Goal: Register for event/course

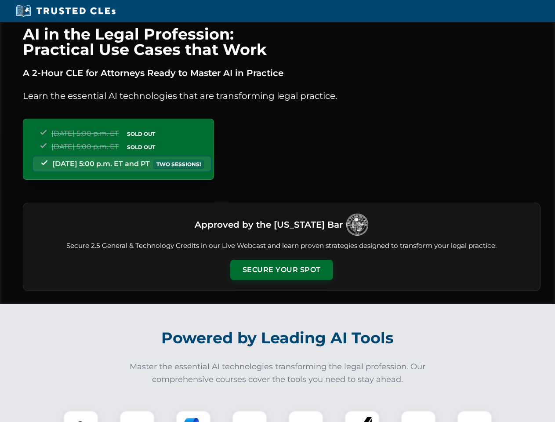
click at [281, 270] on button "Secure Your Spot" at bounding box center [281, 270] width 103 height 20
click at [81, 416] on img at bounding box center [80, 427] width 25 height 25
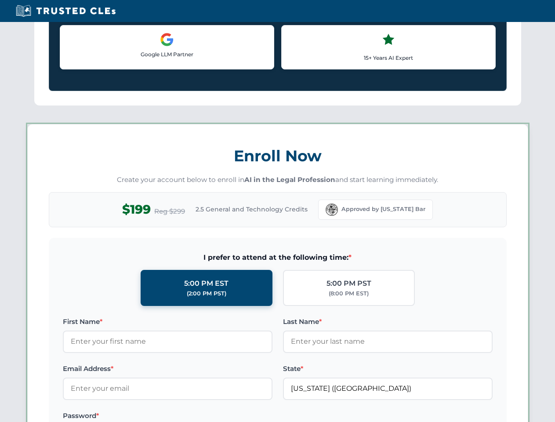
click at [193, 416] on label "Password *" at bounding box center [168, 415] width 210 height 11
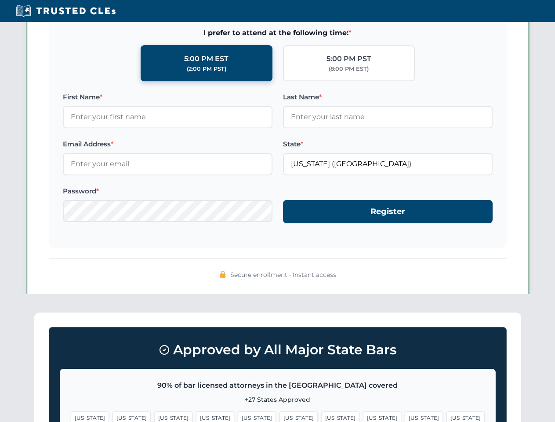
click at [405, 416] on span "[US_STATE]" at bounding box center [424, 417] width 38 height 13
